Goal: Contribute content: Add original content to the website for others to see

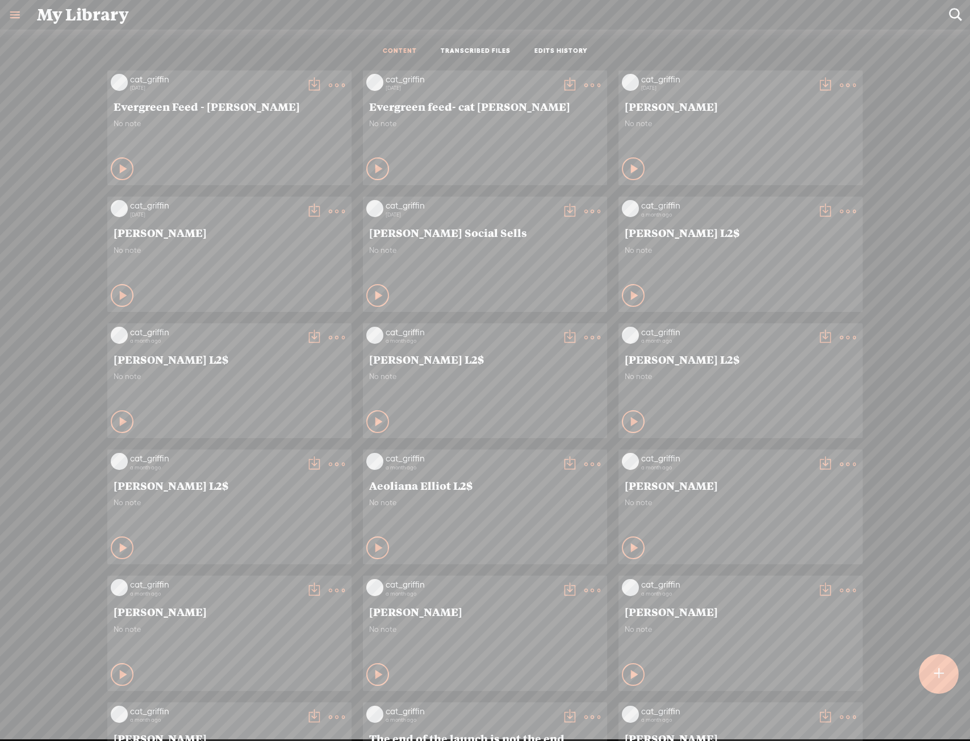
click at [950, 684] on div at bounding box center [939, 674] width 40 height 40
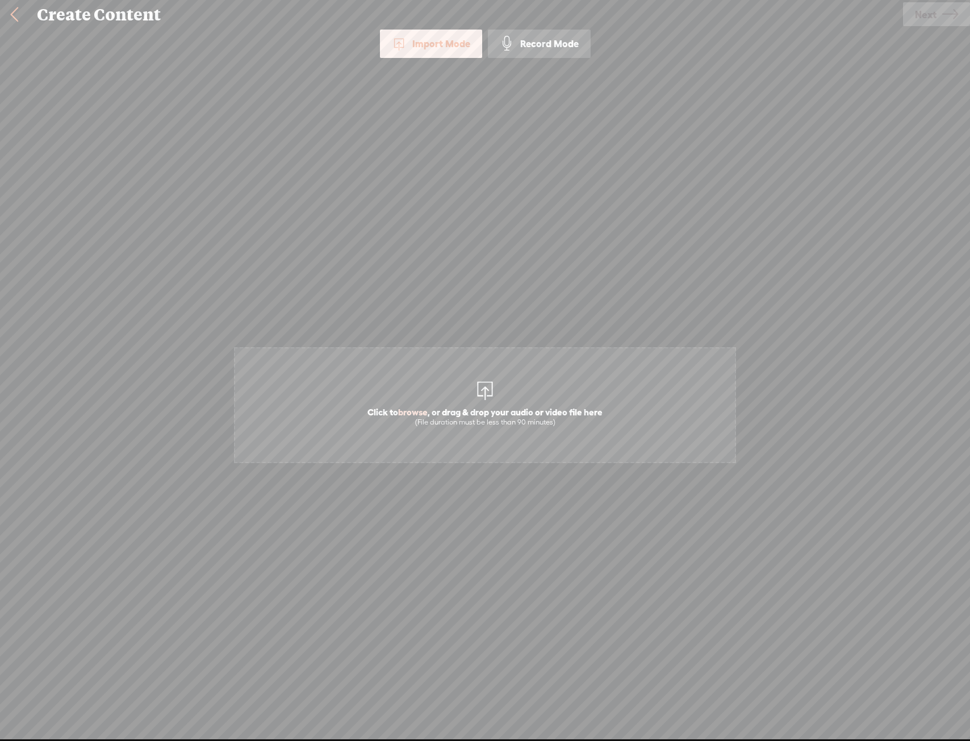
click at [497, 362] on span "Click to browse , or drag & drop your audio or video file here (File duration m…" at bounding box center [485, 405] width 502 height 116
click at [934, 12] on span "Next" at bounding box center [926, 14] width 22 height 29
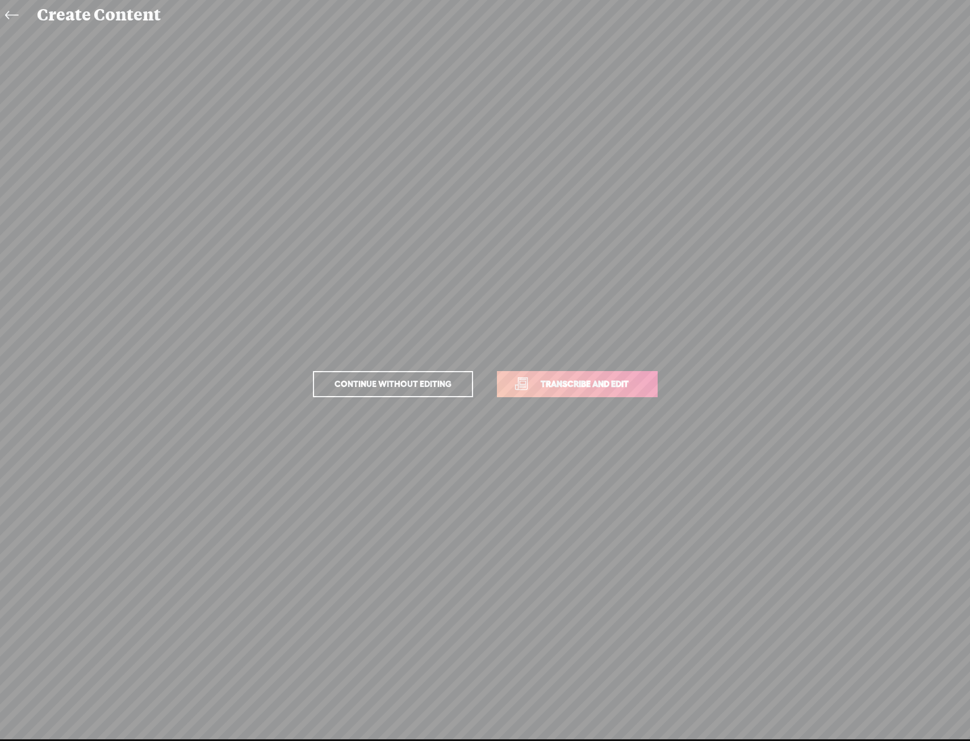
click at [608, 382] on span "Transcribe and edit" at bounding box center [585, 383] width 112 height 13
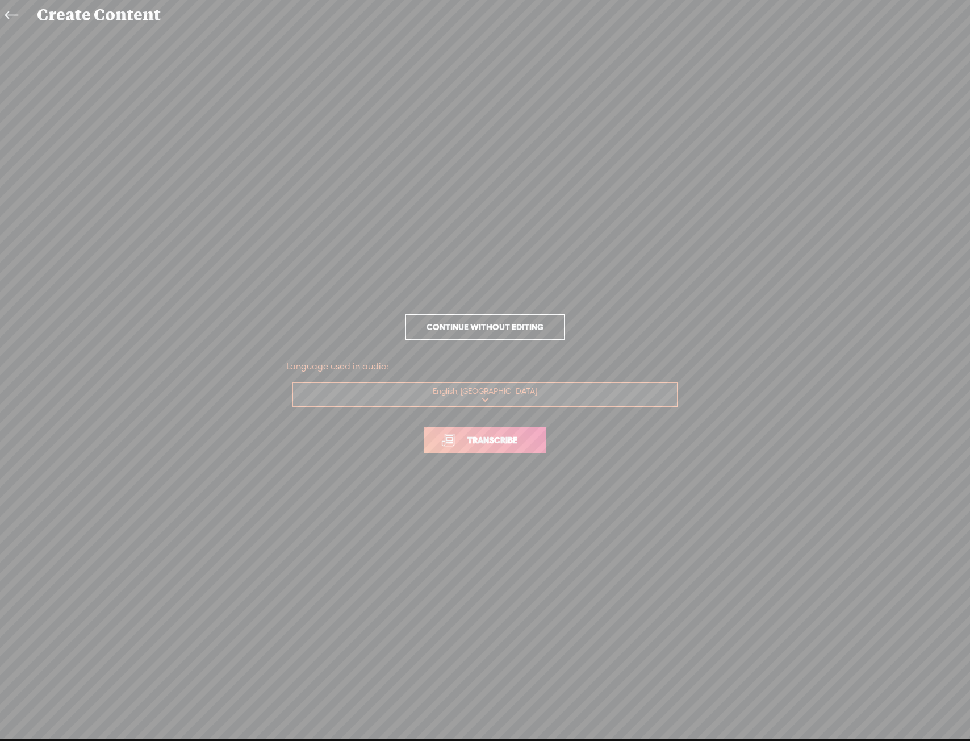
click at [463, 455] on p "Transcribe" at bounding box center [485, 440] width 398 height 50
click at [465, 444] on span "Transcribe" at bounding box center [493, 439] width 74 height 13
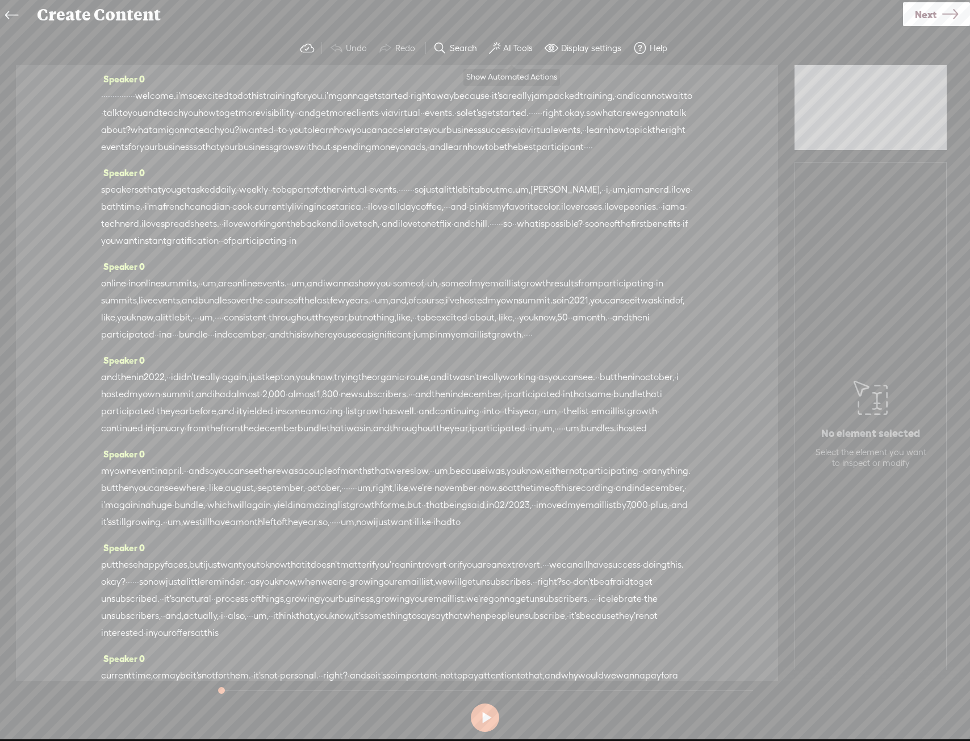
click at [526, 52] on label "AI Tools" at bounding box center [518, 48] width 30 height 11
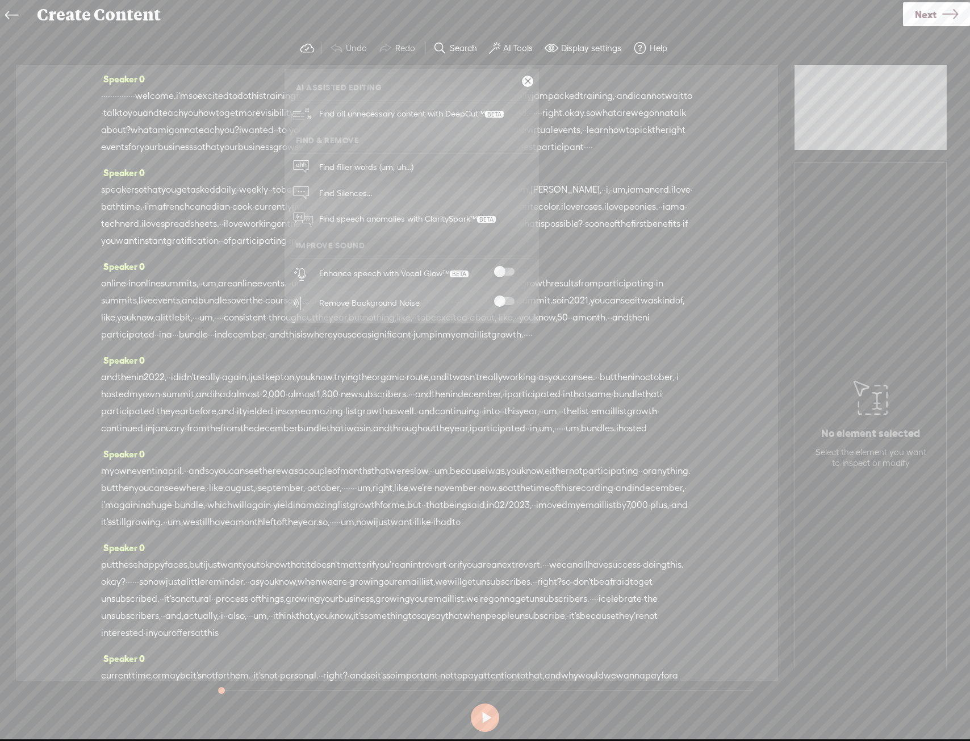
click at [500, 274] on span at bounding box center [504, 272] width 20 height 8
click at [511, 306] on div at bounding box center [504, 302] width 50 height 11
click at [510, 300] on span at bounding box center [504, 301] width 20 height 8
click at [934, 20] on span "Next" at bounding box center [926, 14] width 22 height 29
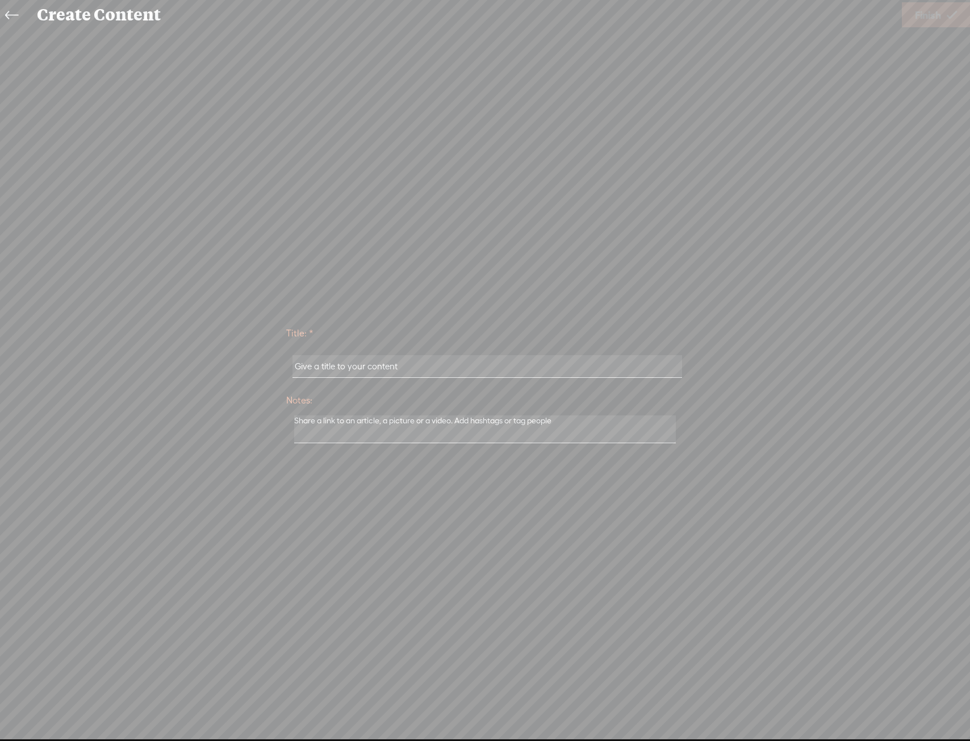
click at [528, 363] on input "text" at bounding box center [487, 366] width 389 height 22
type input "[PERSON_NAME]"
click at [955, 22] on icon at bounding box center [952, 15] width 10 height 29
